Goal: Find specific page/section: Find specific page/section

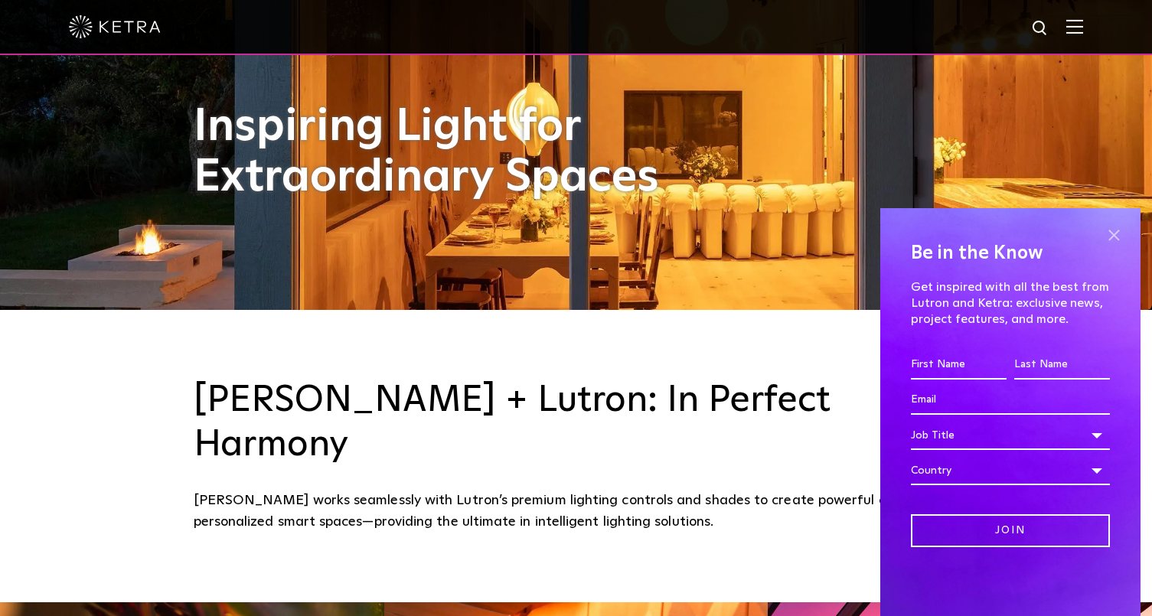
click at [1114, 227] on span at bounding box center [1113, 235] width 23 height 23
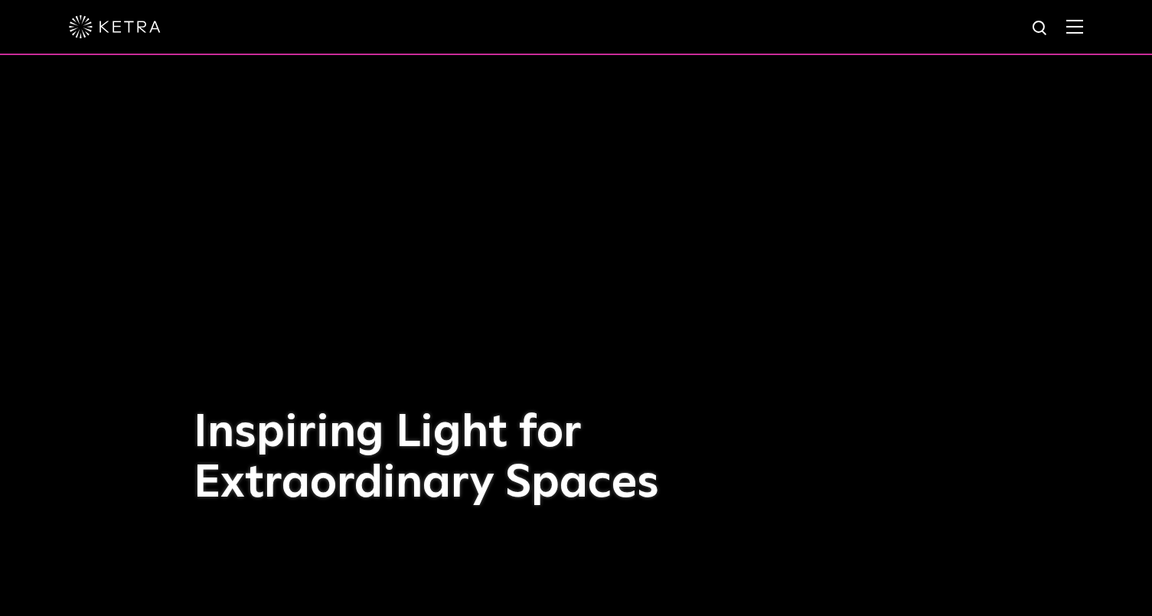
click at [1083, 24] on img at bounding box center [1074, 26] width 17 height 15
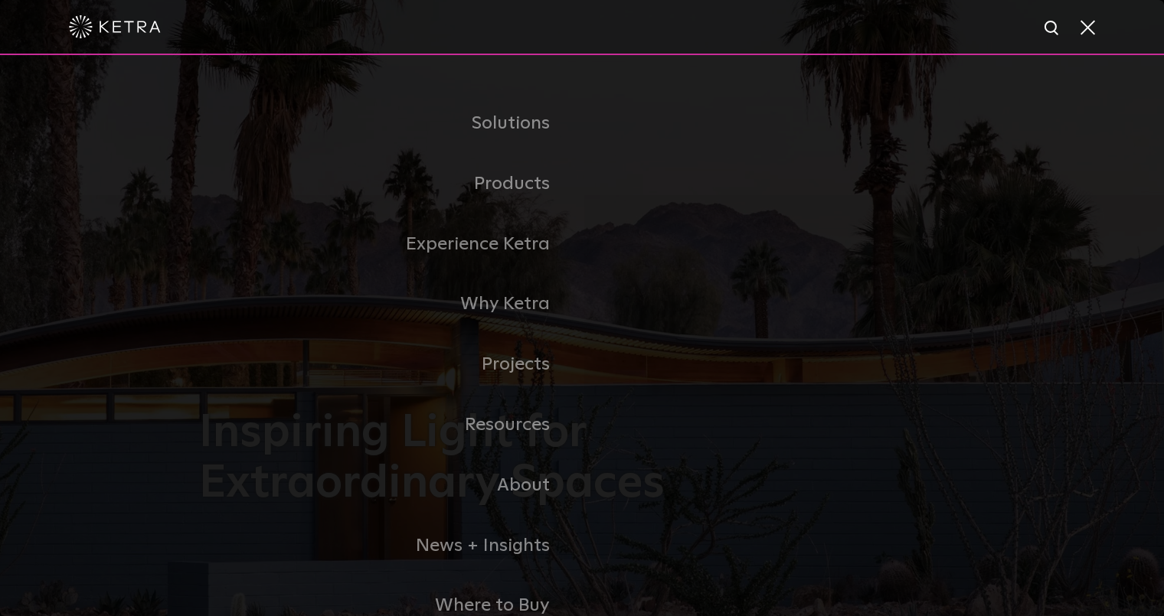
click at [0, 0] on link "Commercial" at bounding box center [0, 0] width 0 height 0
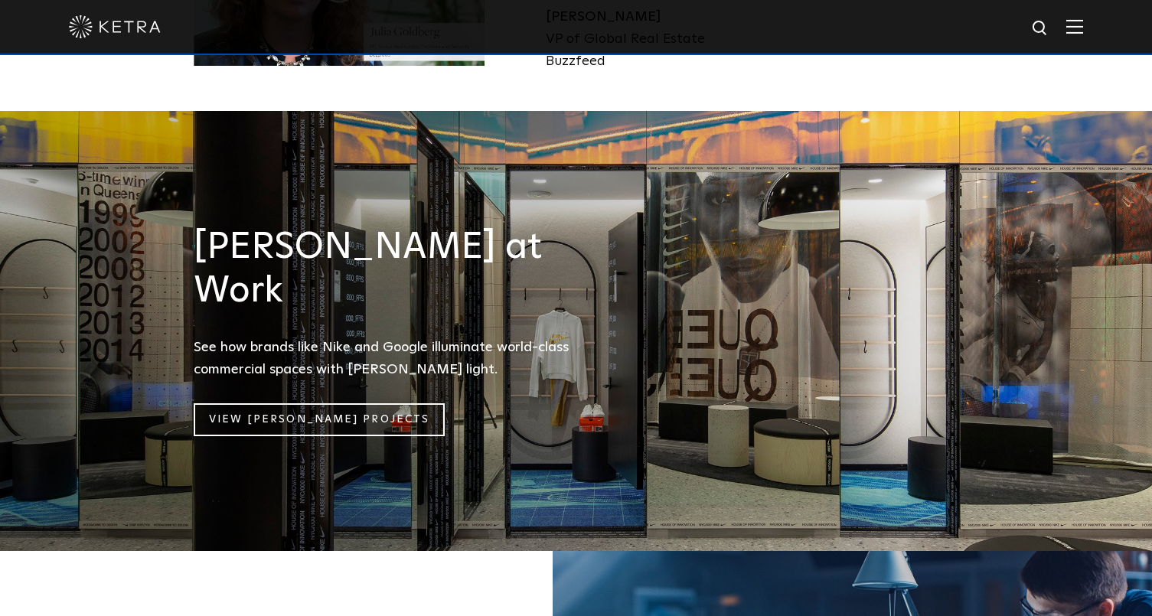
scroll to position [1990, 0]
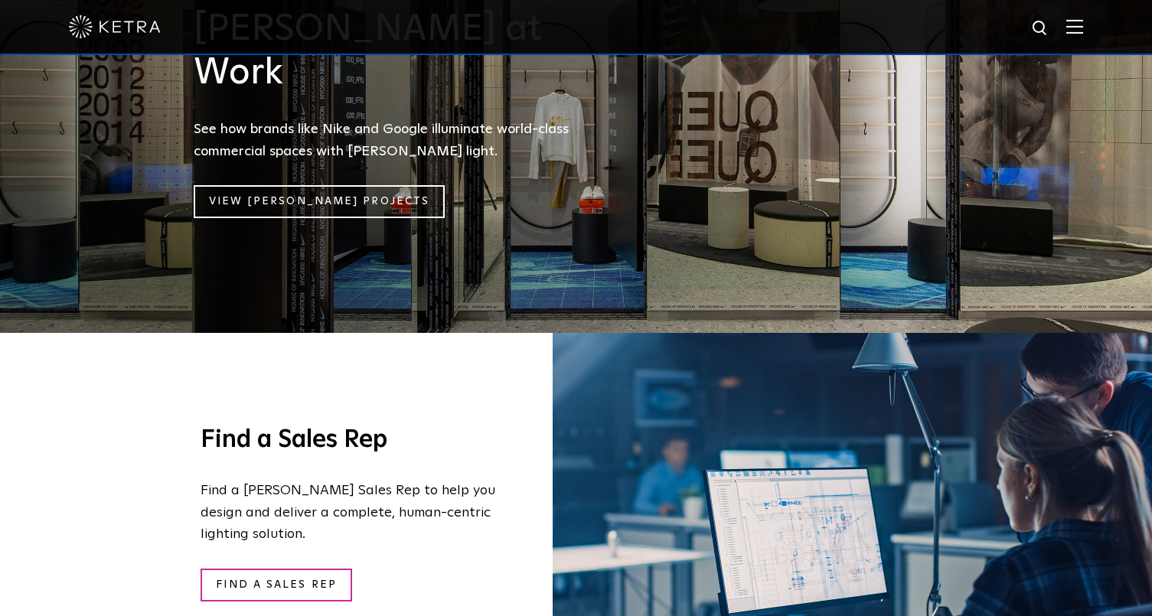
click at [1083, 23] on img at bounding box center [1074, 26] width 17 height 15
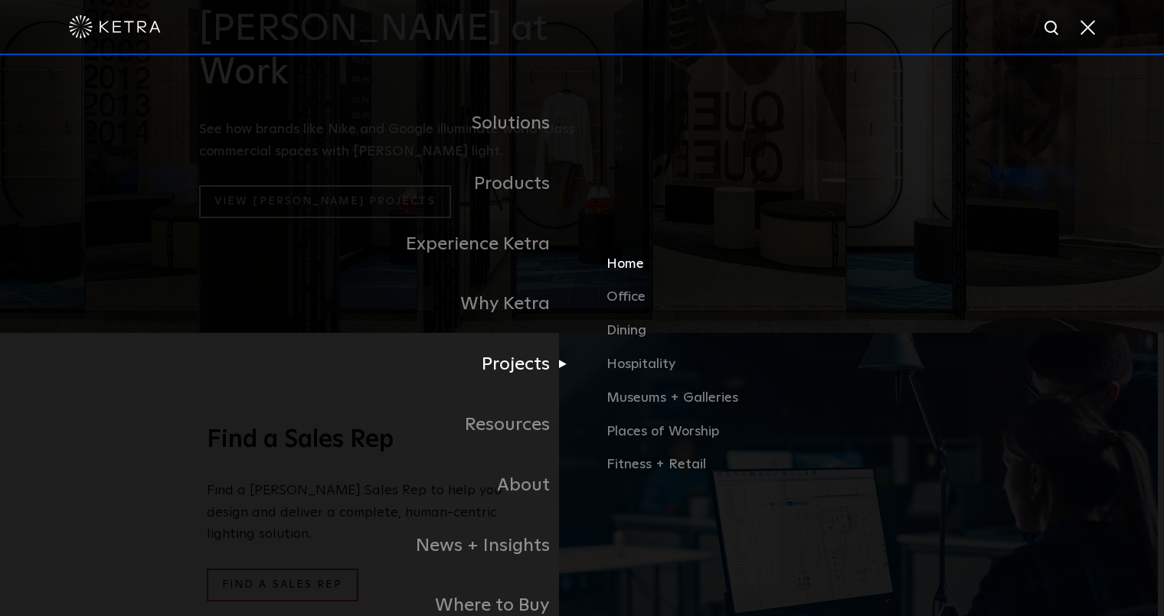
click at [632, 263] on link "Home" at bounding box center [785, 270] width 358 height 34
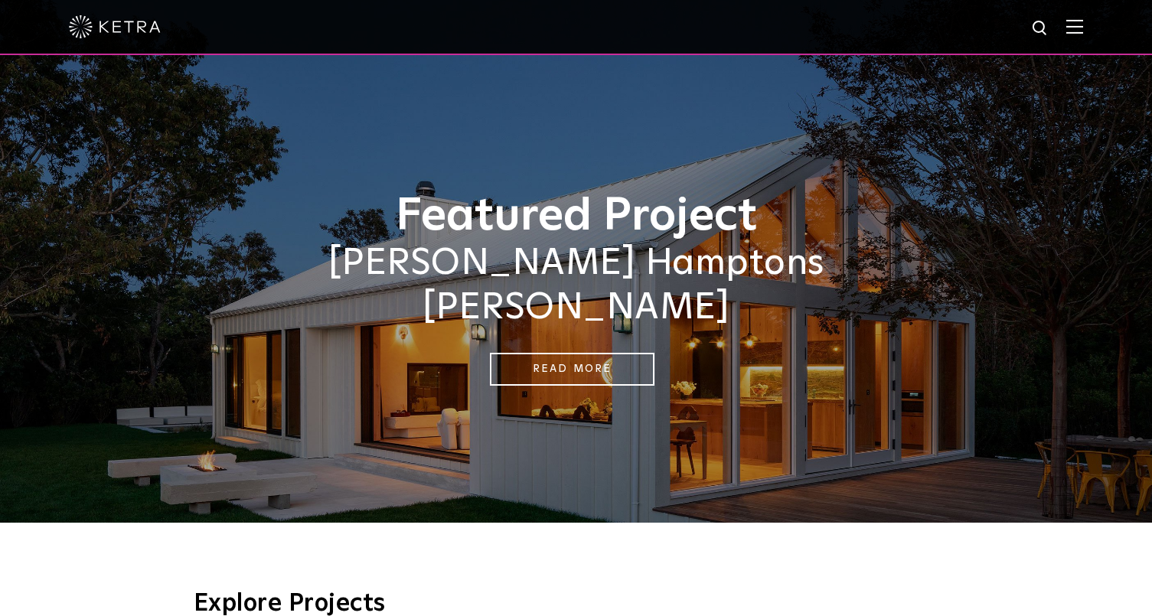
click at [127, 30] on img at bounding box center [115, 26] width 92 height 23
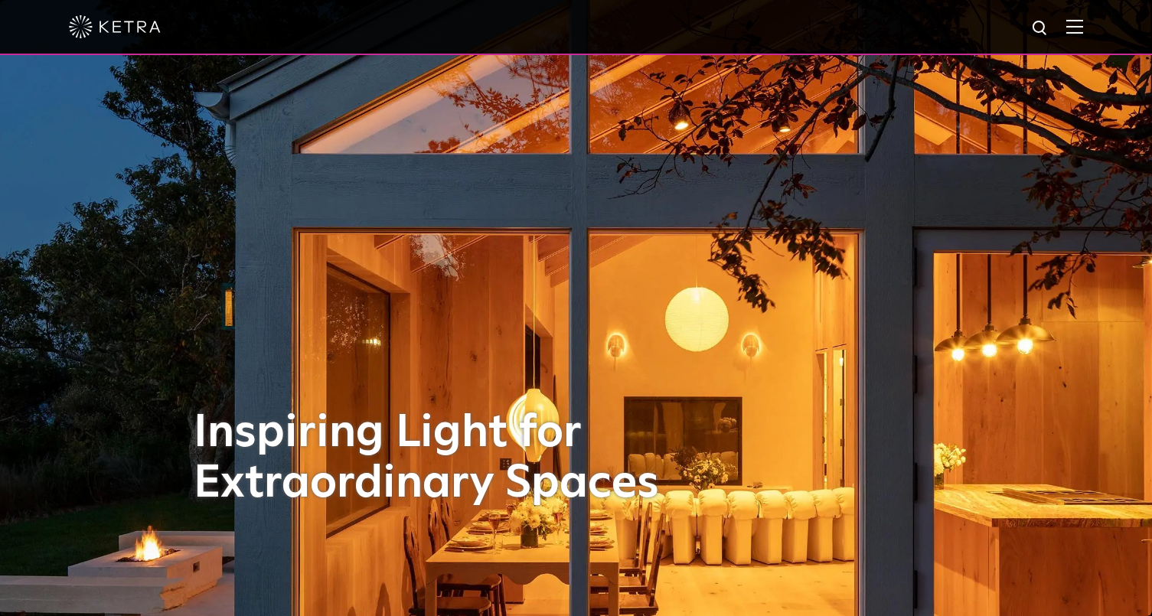
click at [1050, 27] on img at bounding box center [1040, 28] width 19 height 19
type input "outdoor"
click at [992, 17] on button "Search" at bounding box center [1003, 28] width 23 height 23
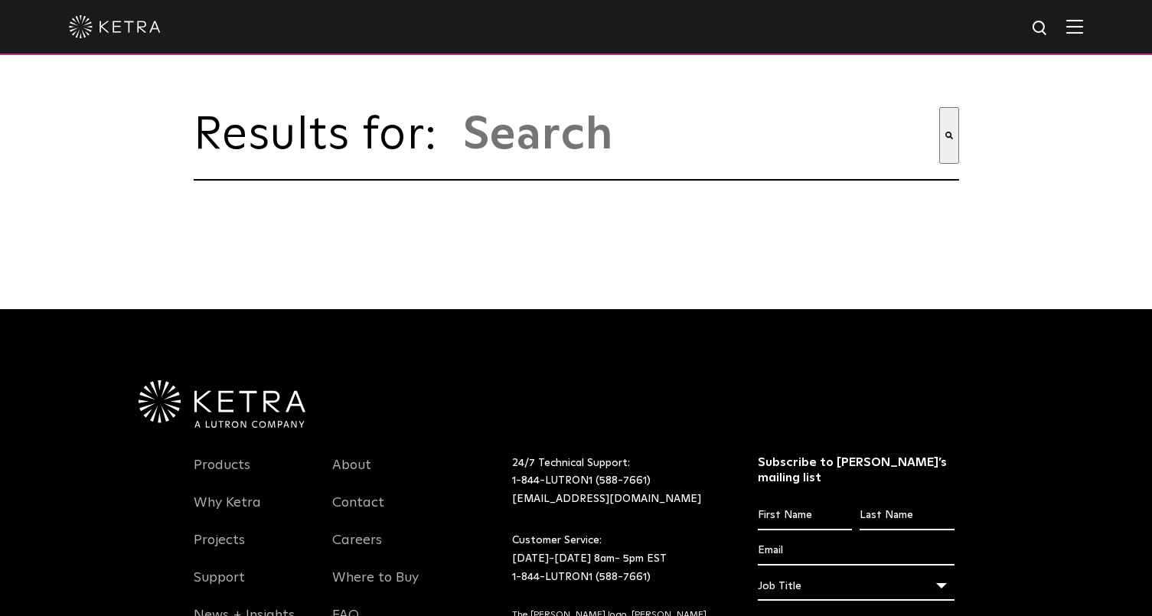
type input "outdoor"
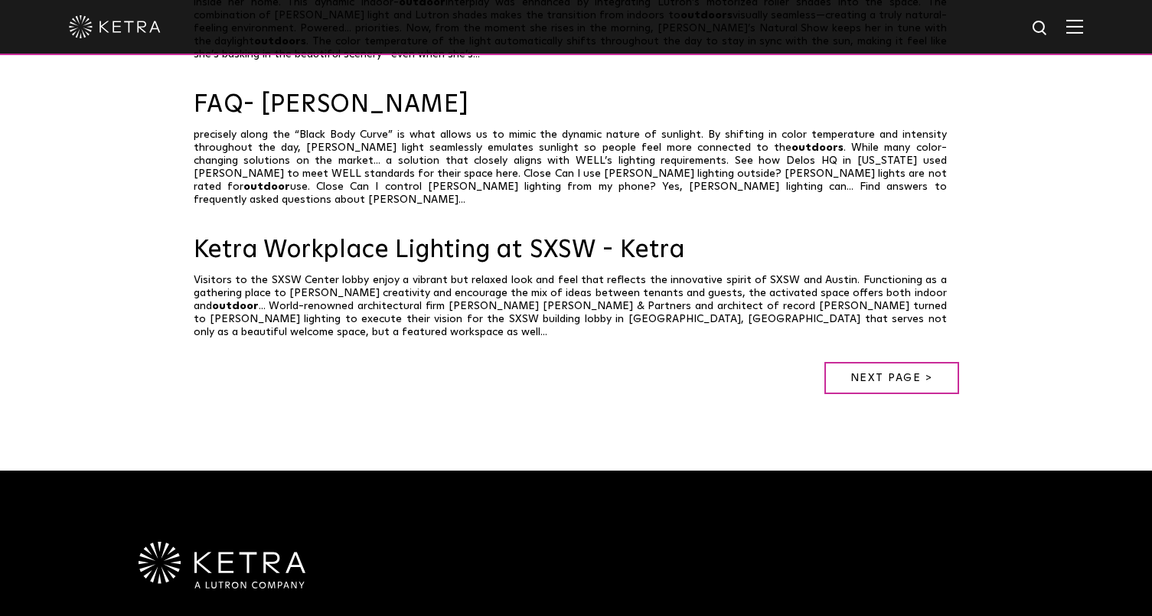
scroll to position [1148, 0]
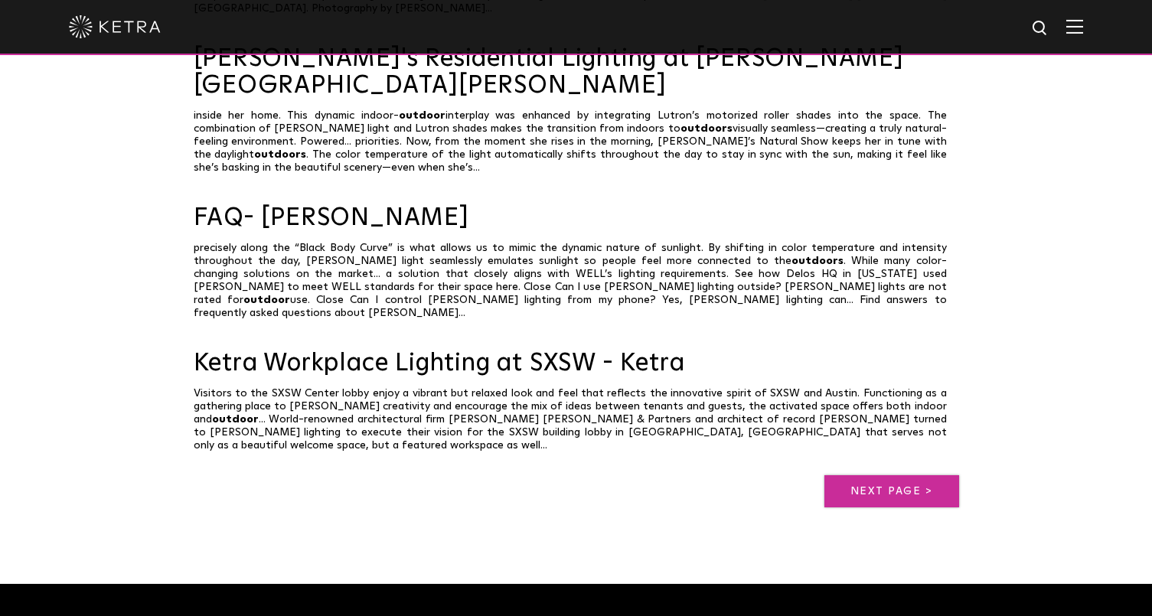
click at [909, 475] on link "Next page >" at bounding box center [891, 491] width 135 height 32
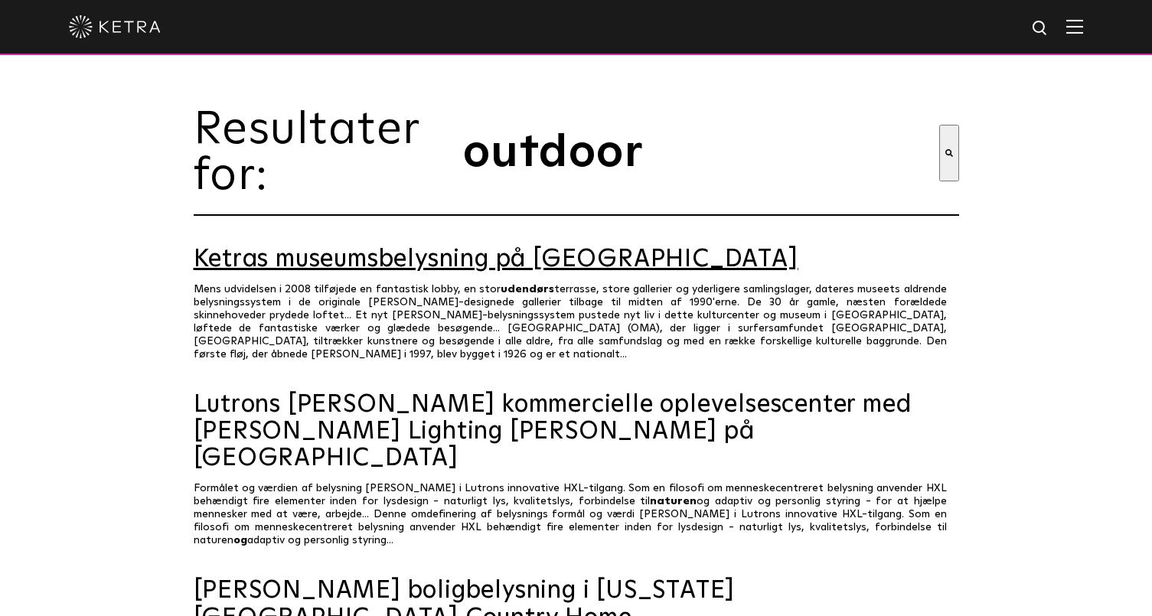
click at [446, 265] on font "Ketras museumsbelysning på [GEOGRAPHIC_DATA]" at bounding box center [496, 259] width 605 height 24
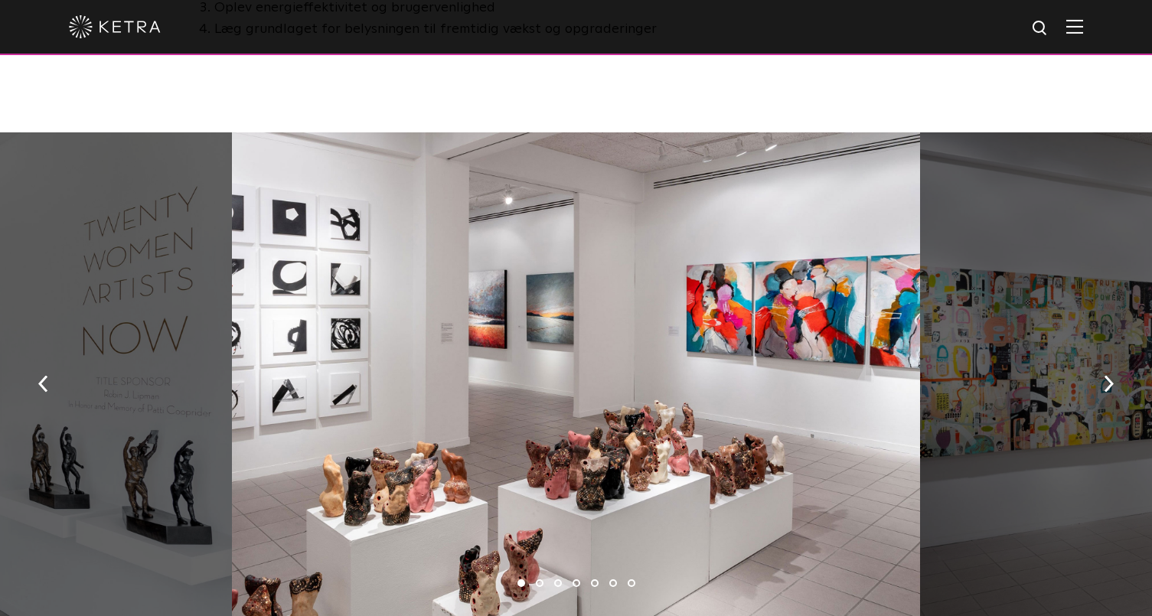
scroll to position [842, 0]
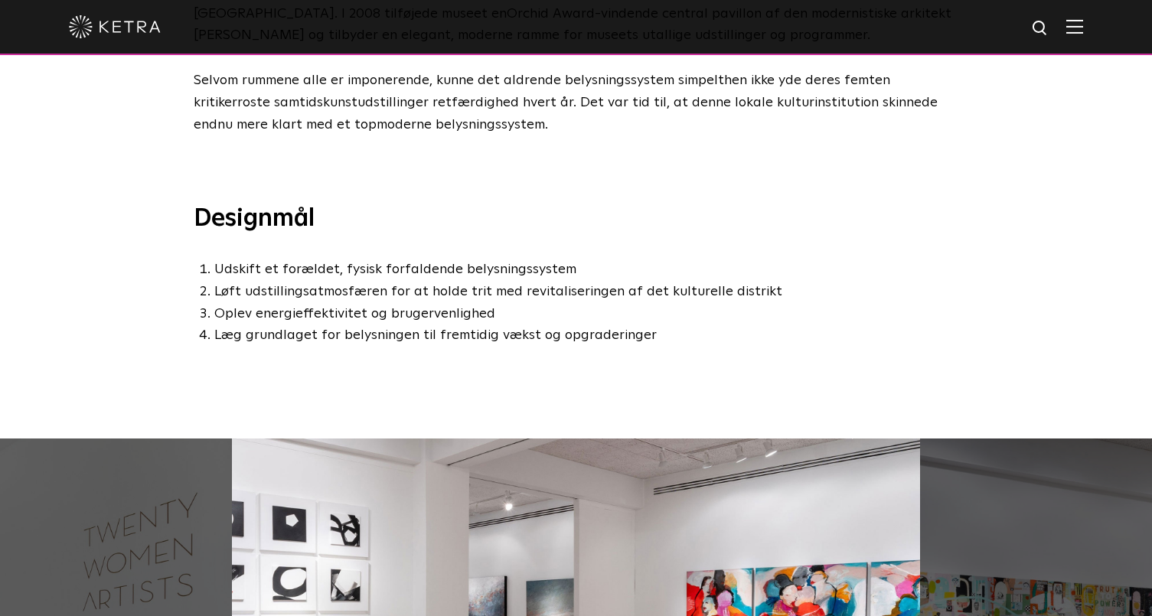
click at [1083, 29] on img at bounding box center [1074, 26] width 17 height 15
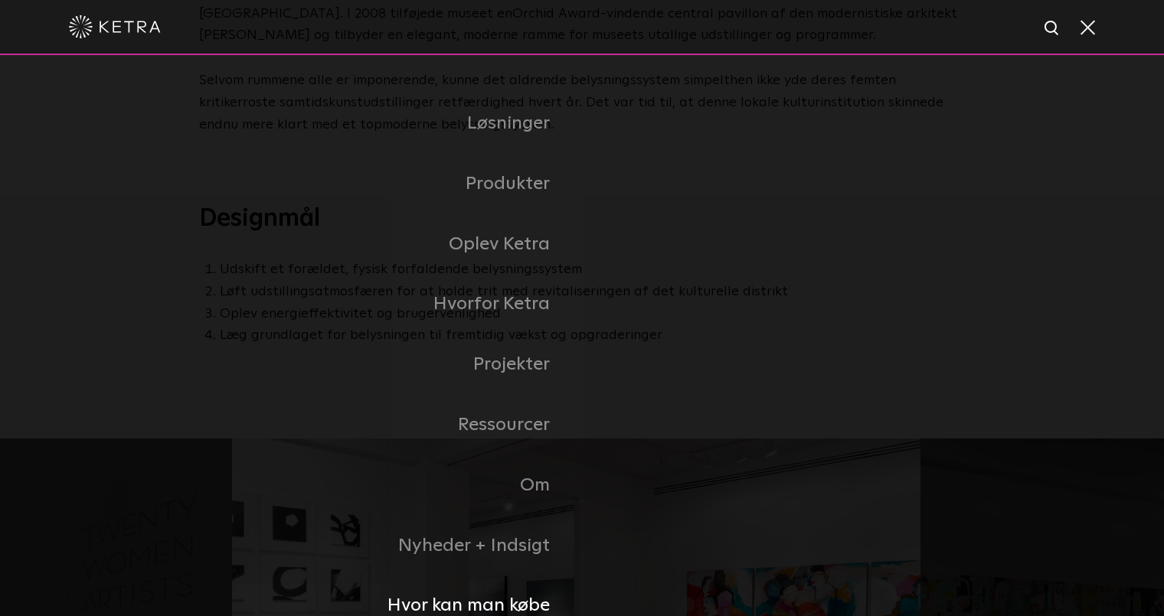
click at [525, 610] on font "Hvor kan man købe" at bounding box center [468, 605] width 162 height 18
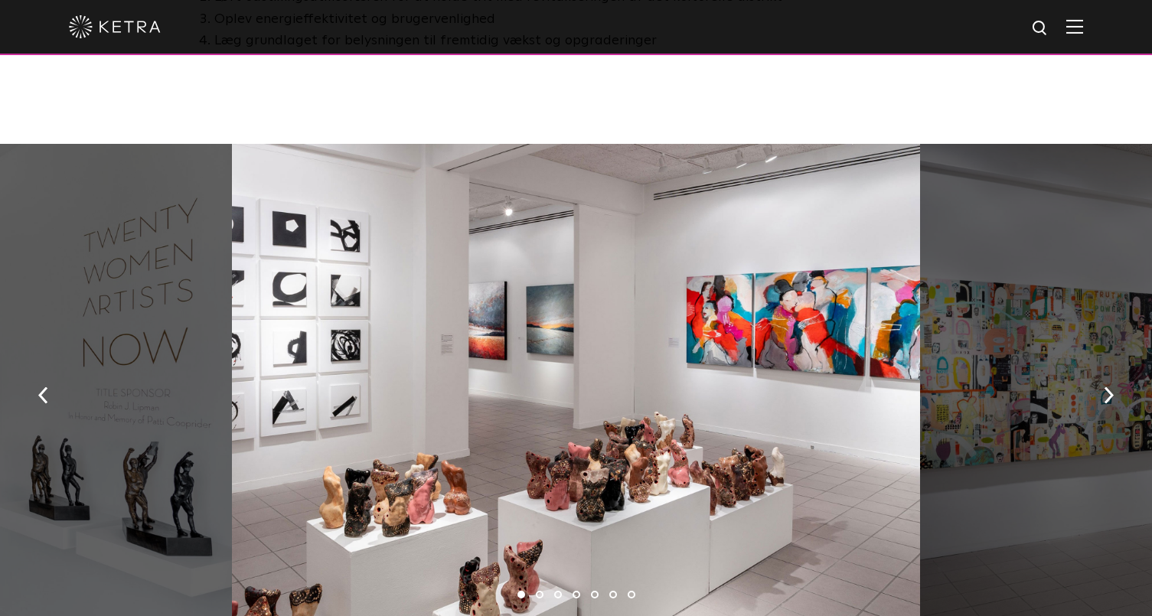
scroll to position [1148, 0]
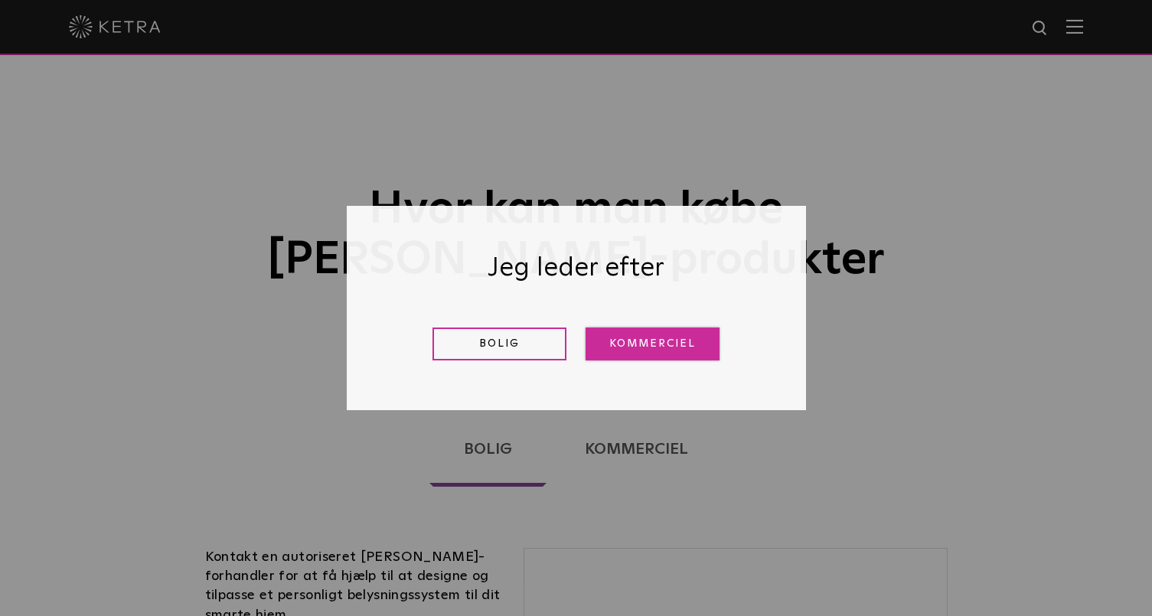
click at [639, 338] on font "Kommerciel" at bounding box center [652, 343] width 87 height 11
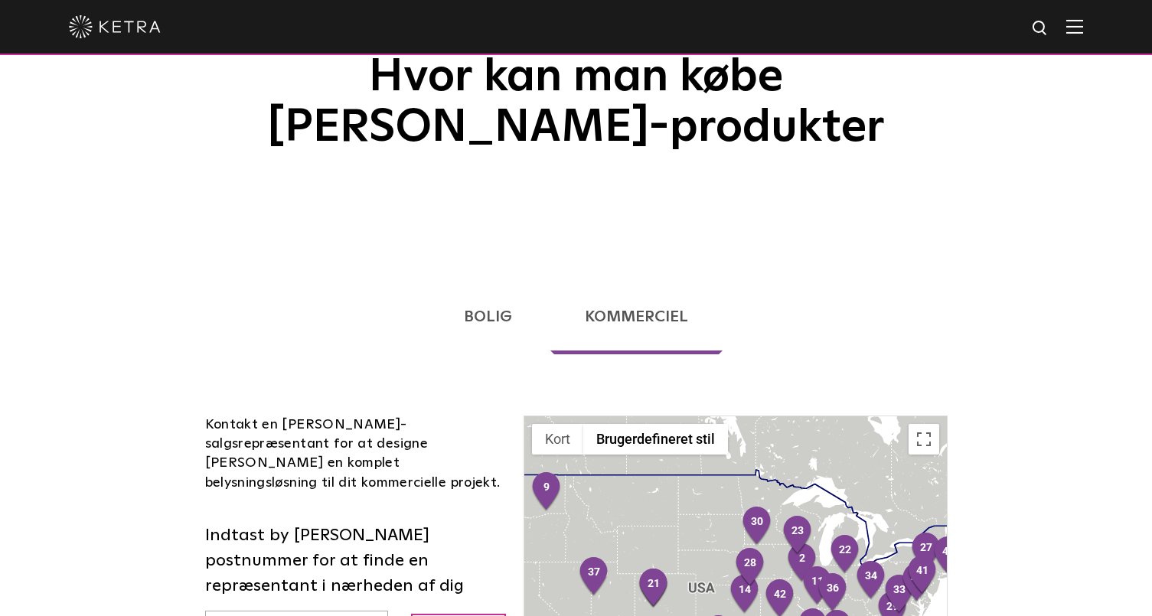
scroll to position [338, 0]
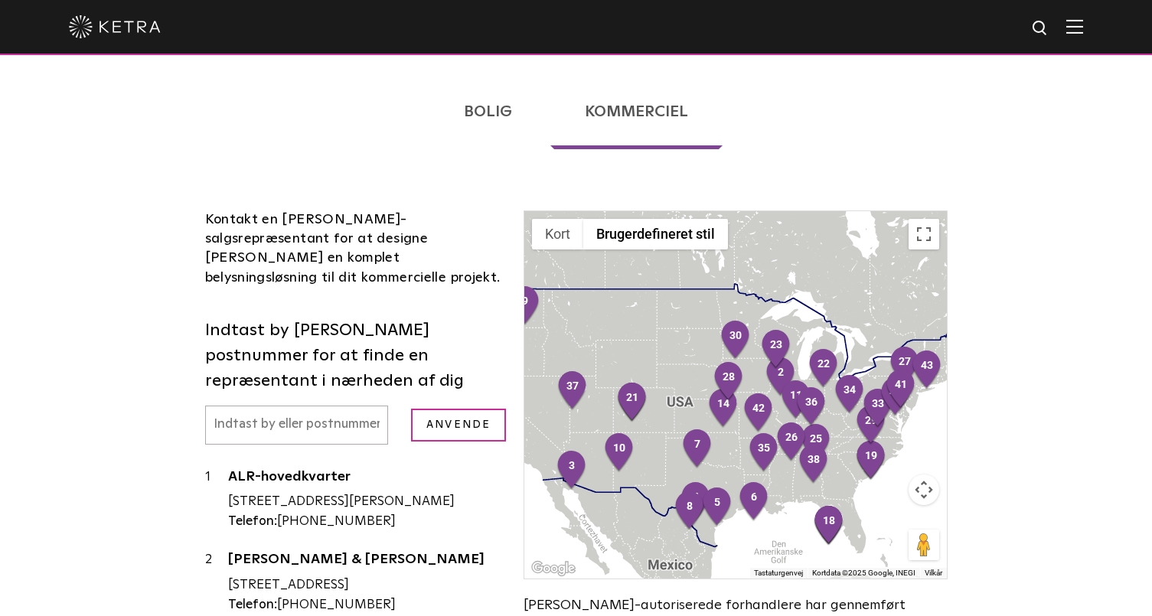
drag, startPoint x: 666, startPoint y: 350, endPoint x: 517, endPoint y: 363, distance: 149.1
click at [517, 363] on div "← Flyt til venstre → Flyt til højre ↑ Flyt op ↓ Flyt [PERSON_NAME] + Zoom ind -…" at bounding box center [735, 447] width 446 height 473
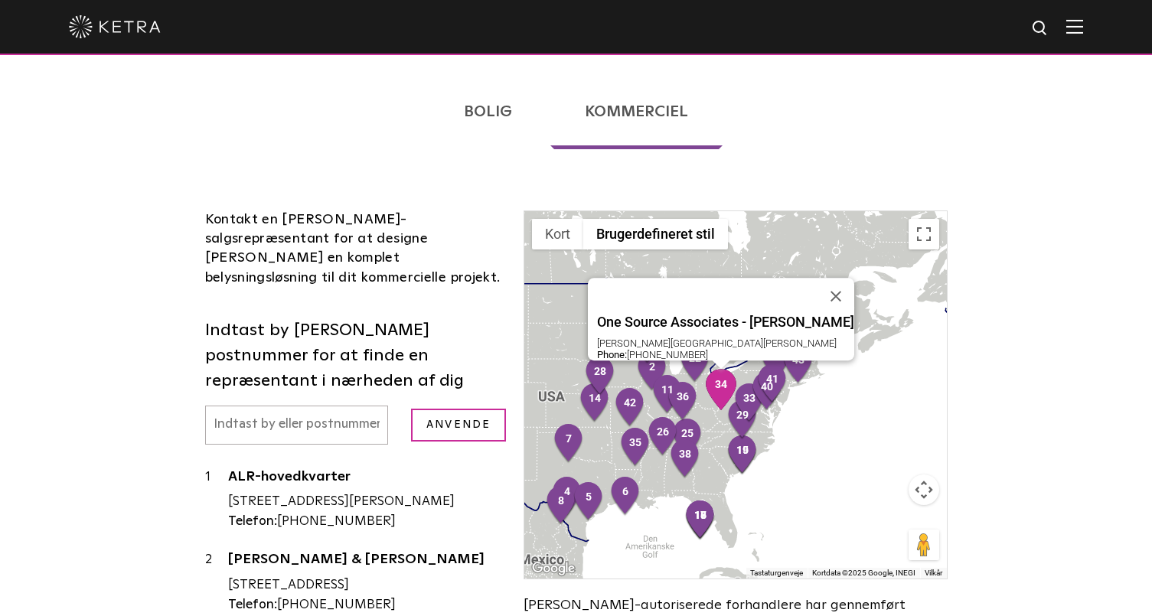
drag, startPoint x: 730, startPoint y: 376, endPoint x: 568, endPoint y: 399, distance: 163.9
click at [705, 399] on img "34" at bounding box center [721, 389] width 32 height 41
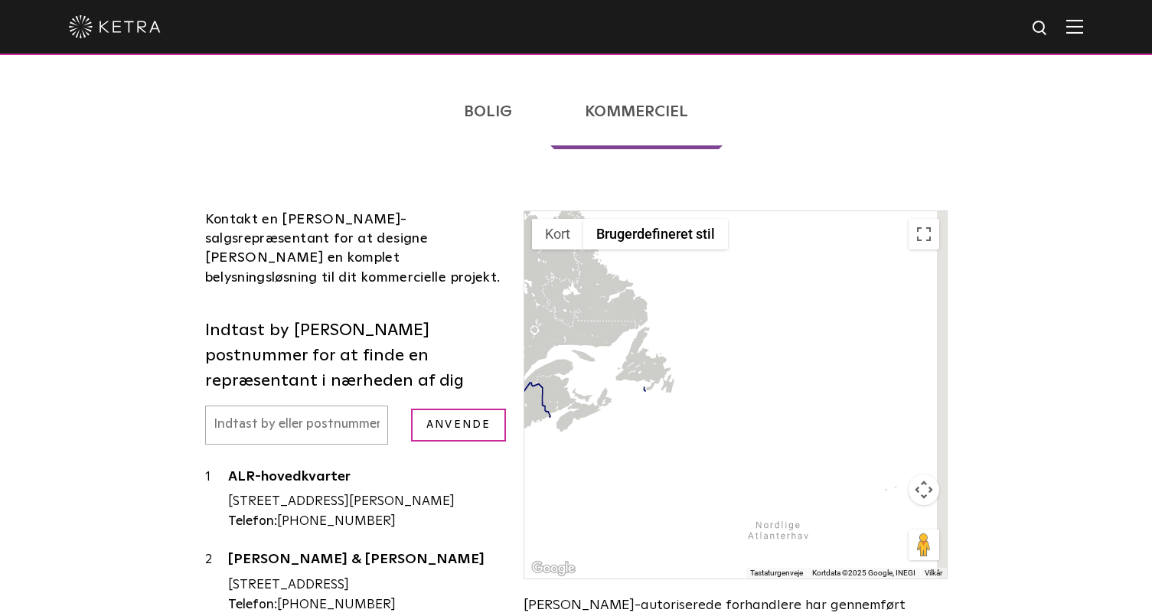
drag, startPoint x: 770, startPoint y: 394, endPoint x: 630, endPoint y: 449, distance: 150.5
click at [630, 449] on div at bounding box center [735, 394] width 422 height 367
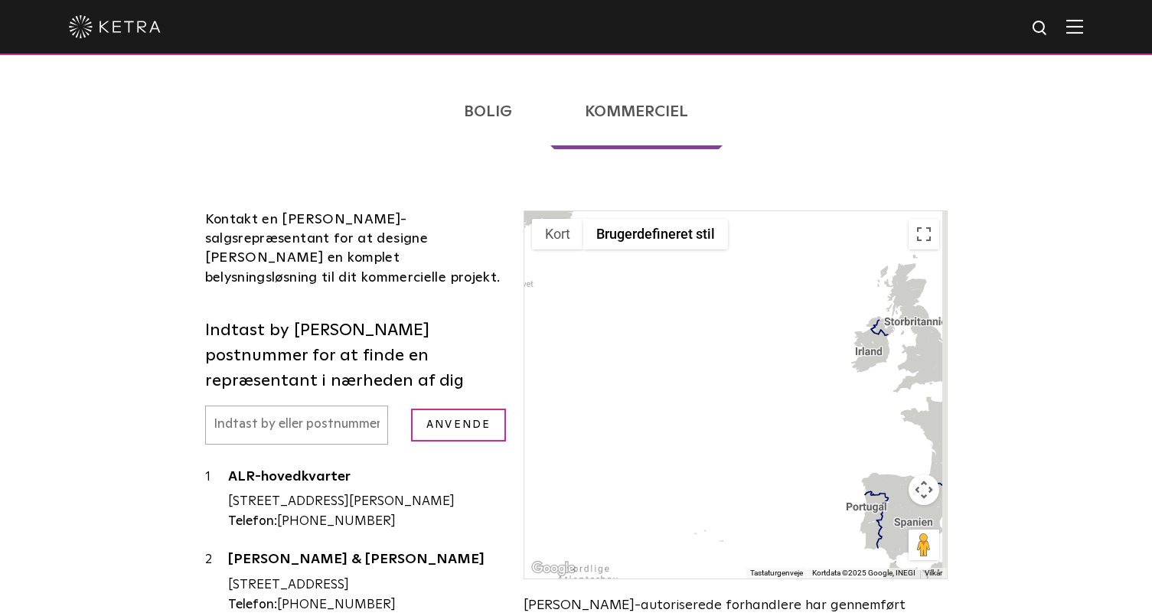
click at [606, 446] on div at bounding box center [735, 394] width 422 height 367
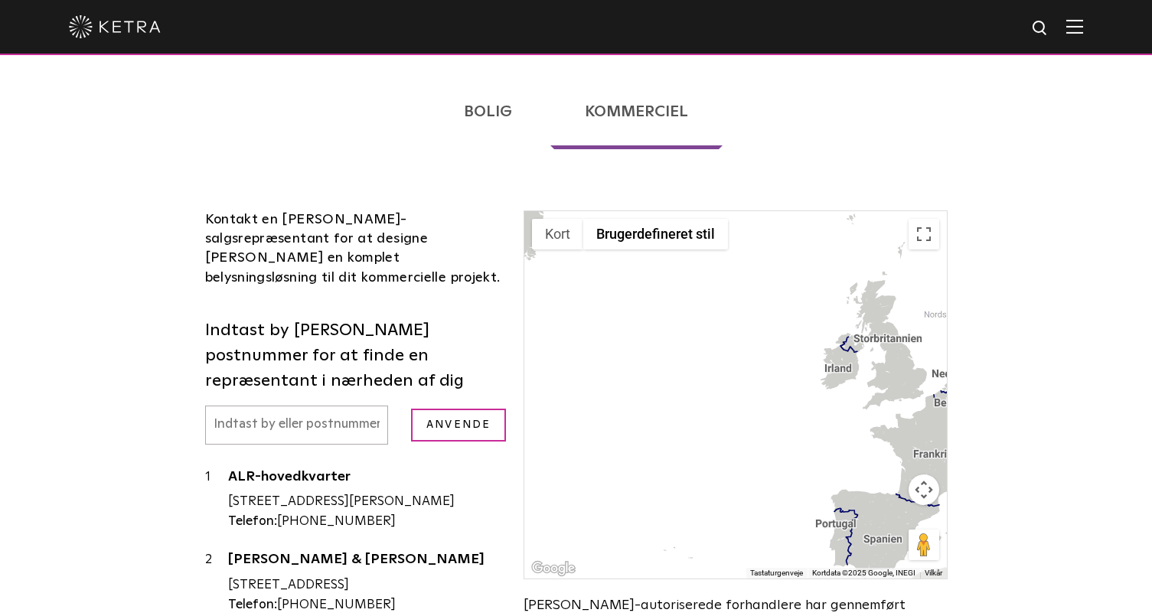
drag, startPoint x: 704, startPoint y: 397, endPoint x: 594, endPoint y: 462, distance: 128.0
click at [594, 462] on div at bounding box center [735, 394] width 422 height 367
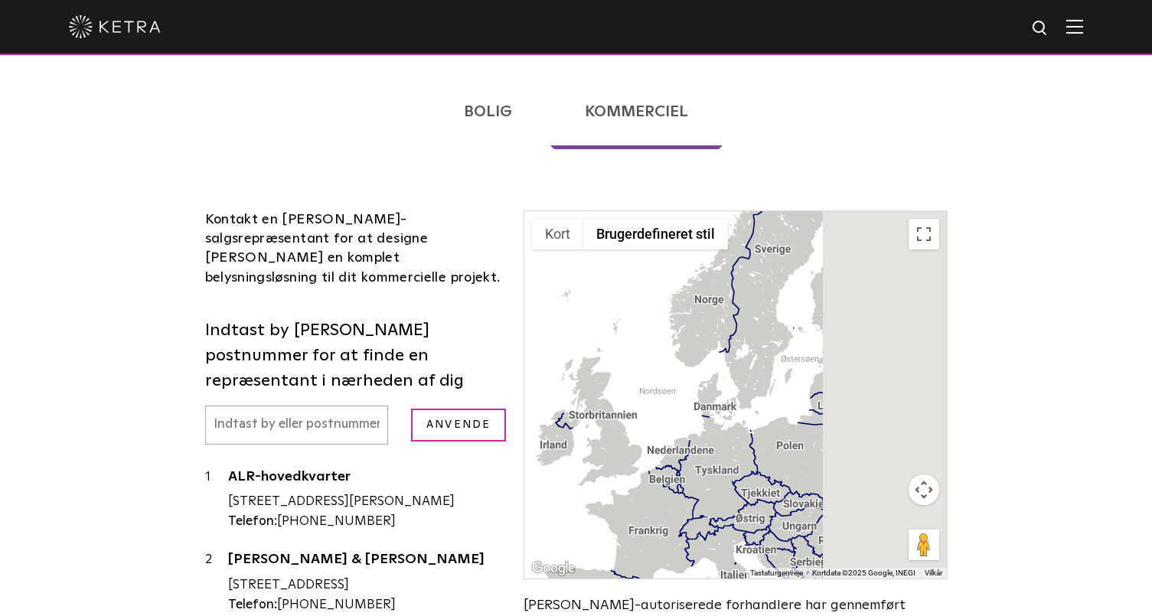
drag, startPoint x: 752, startPoint y: 445, endPoint x: 661, endPoint y: 459, distance: 93.0
click at [572, 449] on div at bounding box center [735, 394] width 422 height 367
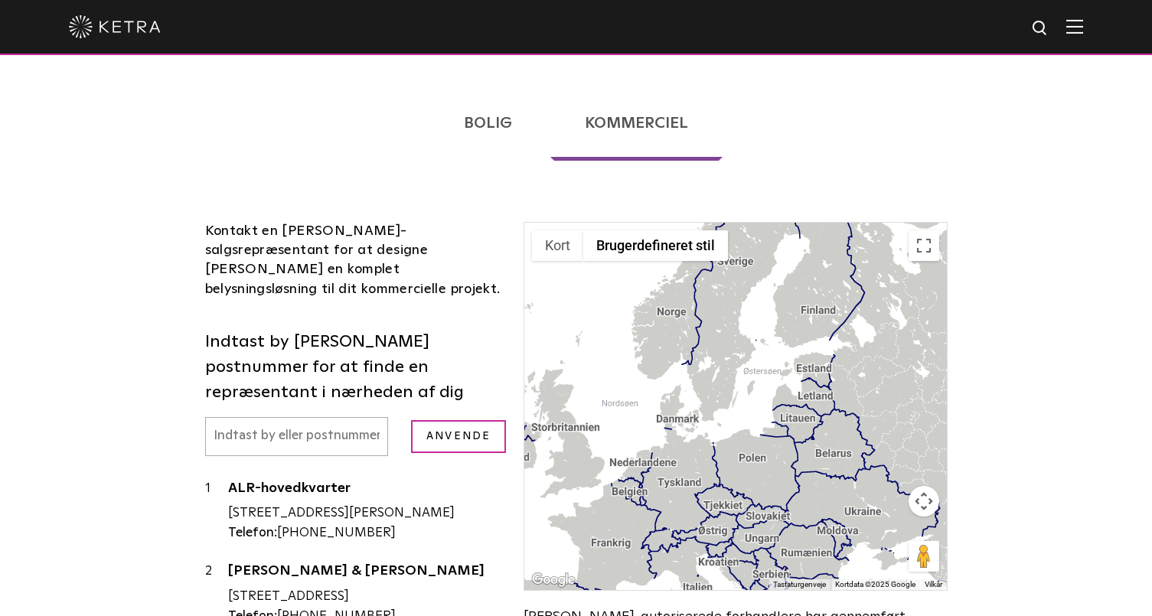
scroll to position [414, 0]
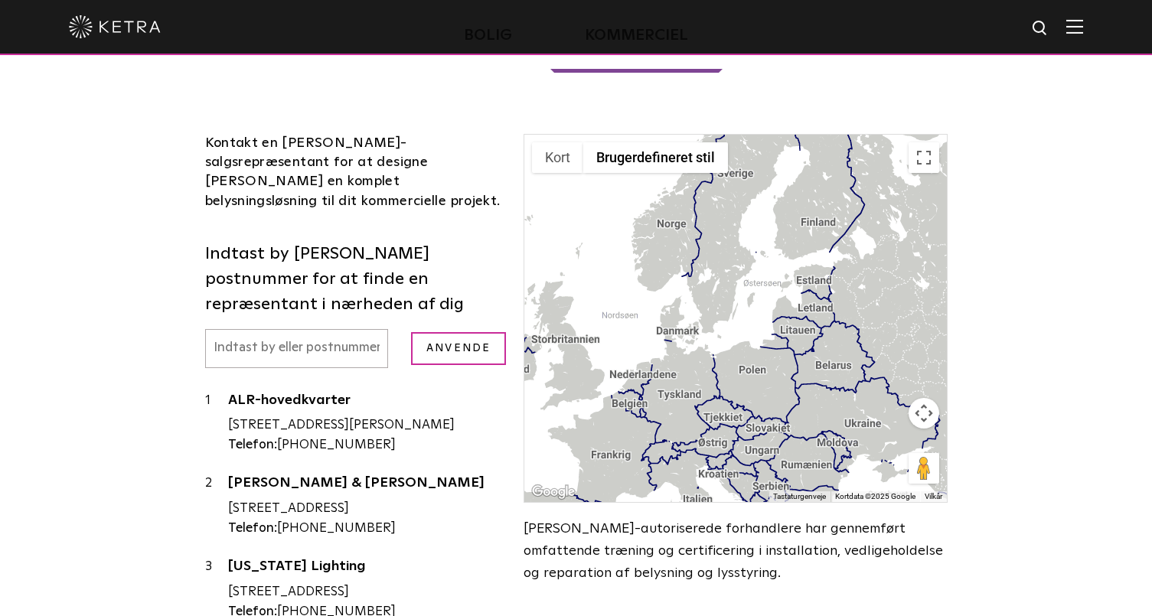
click at [677, 332] on div at bounding box center [735, 318] width 422 height 367
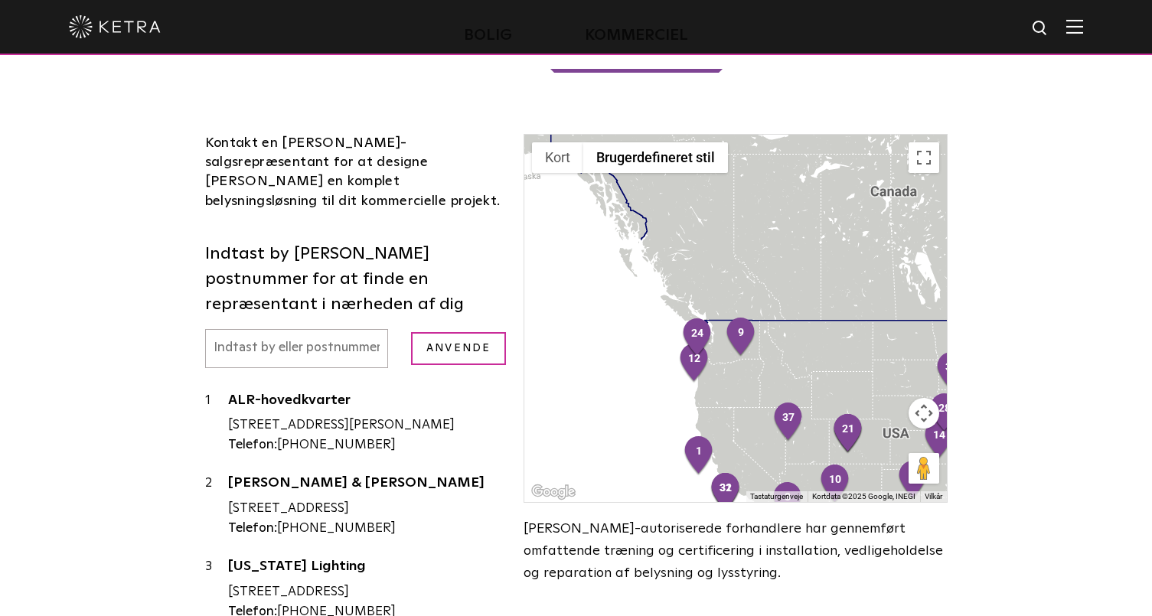
click at [242, 348] on input "text" at bounding box center [297, 348] width 184 height 39
type input "6400"
click at [411, 332] on input "Anvende" at bounding box center [458, 348] width 95 height 33
